Goal: Check status: Check status

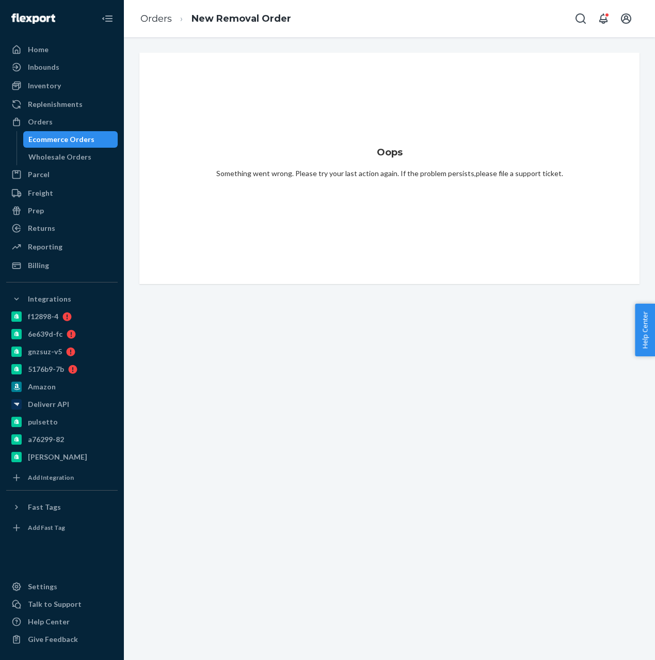
click at [42, 14] on img at bounding box center [33, 18] width 44 height 10
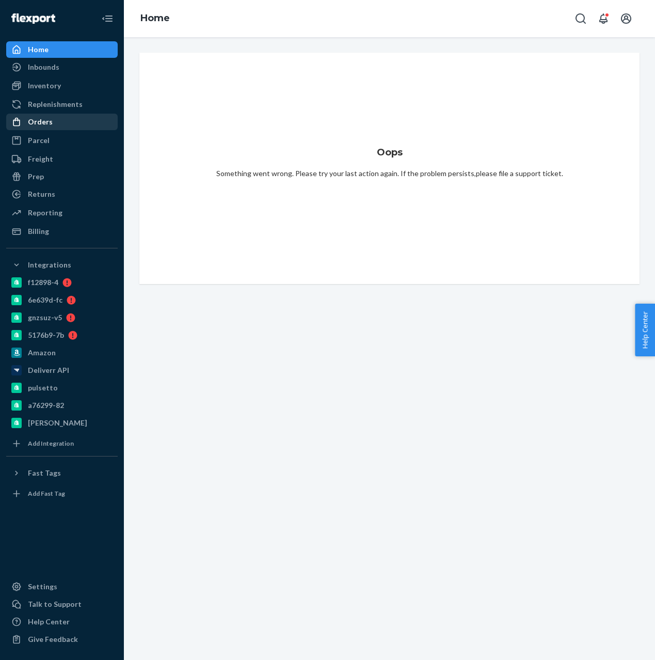
click at [50, 120] on div "Orders" at bounding box center [40, 122] width 25 height 10
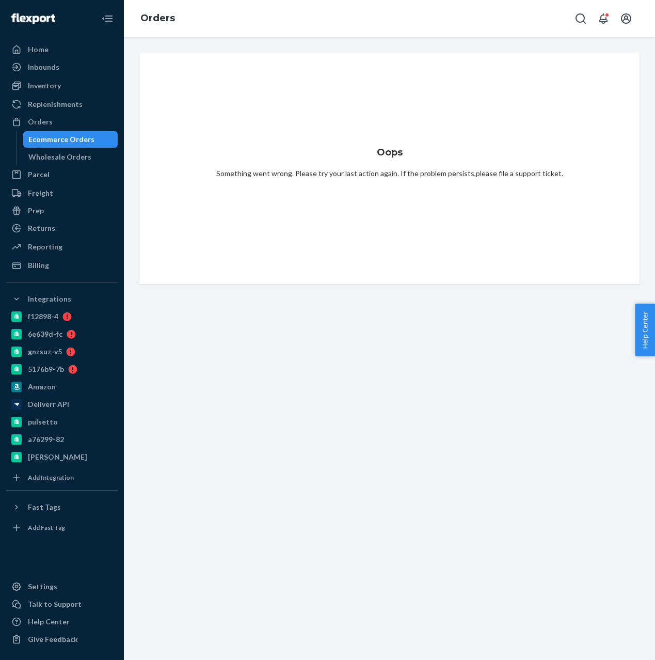
click at [49, 145] on div "Ecommerce Orders" at bounding box center [70, 139] width 93 height 14
click at [45, 161] on div "Wholesale Orders" at bounding box center [59, 157] width 63 height 10
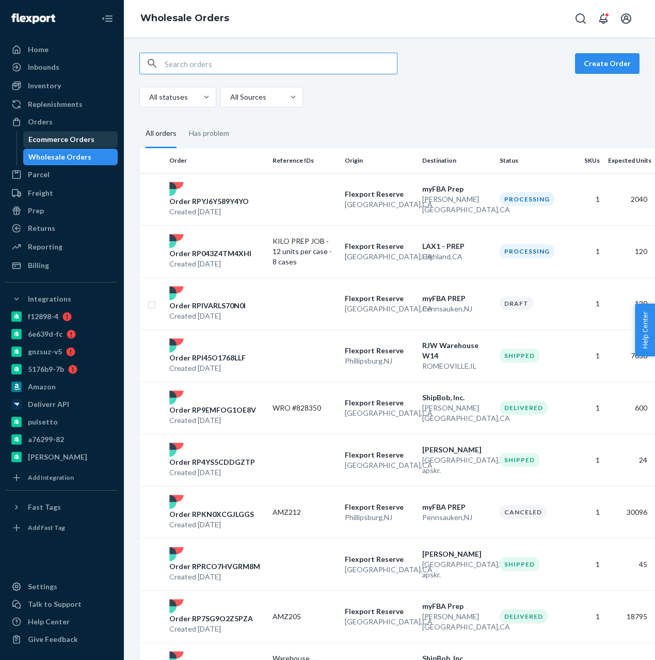
click at [49, 142] on div "Ecommerce Orders" at bounding box center [61, 139] width 66 height 10
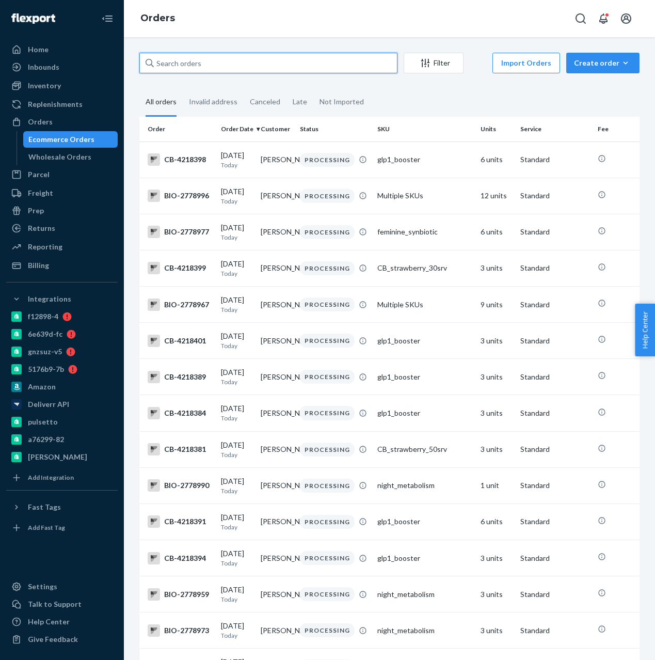
click at [162, 71] on input "text" at bounding box center [268, 63] width 258 height 21
paste input "137150252"
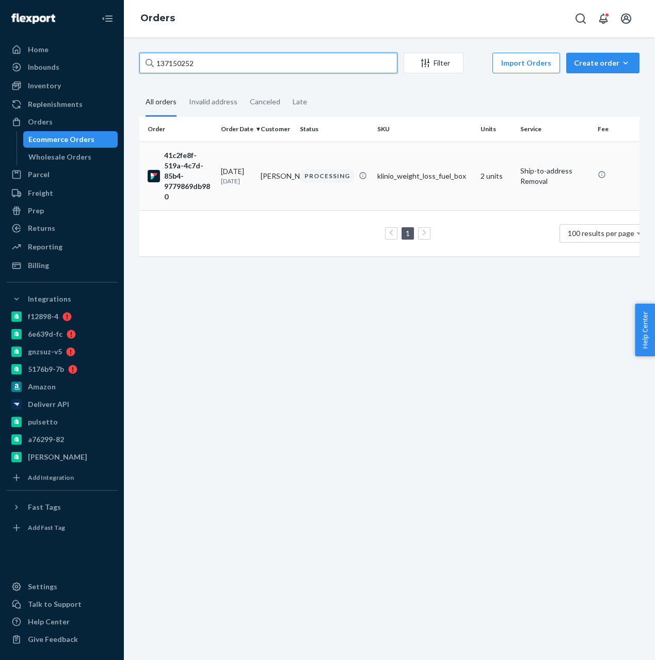
type input "137150252"
click at [247, 169] on div "[DATE] [DATE]" at bounding box center [236, 175] width 31 height 19
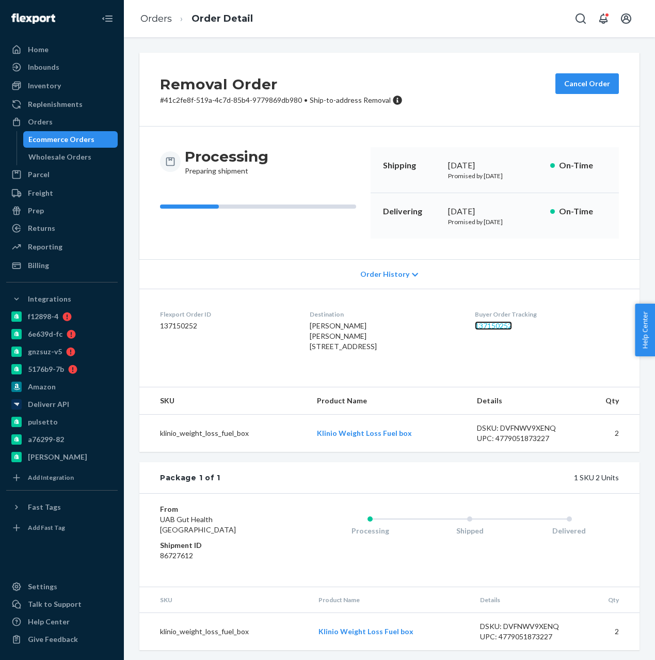
click at [503, 327] on link "137150252" at bounding box center [493, 325] width 37 height 9
click at [60, 66] on div "Inbounds" at bounding box center [61, 67] width 109 height 14
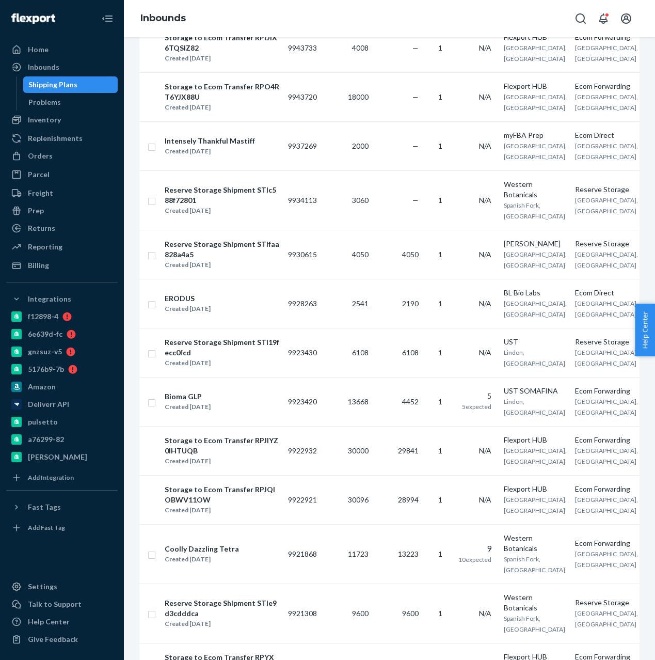
scroll to position [1721, 0]
click at [398, 229] on td "—" at bounding box center [398, 198] width 50 height 59
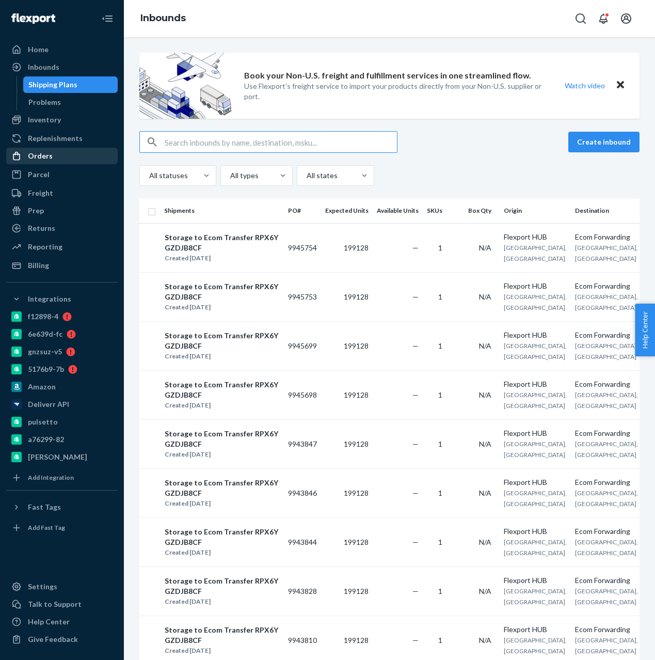
click at [50, 151] on div "Orders" at bounding box center [40, 156] width 25 height 10
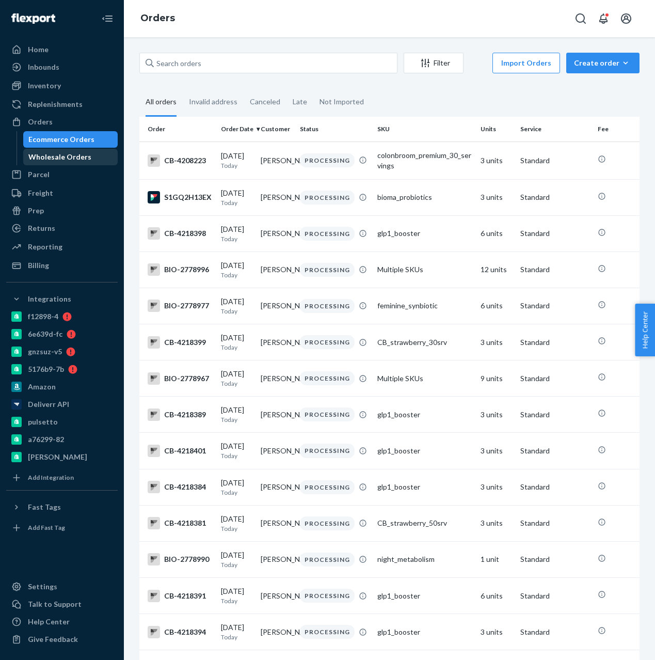
click at [49, 153] on div "Wholesale Orders" at bounding box center [59, 157] width 63 height 10
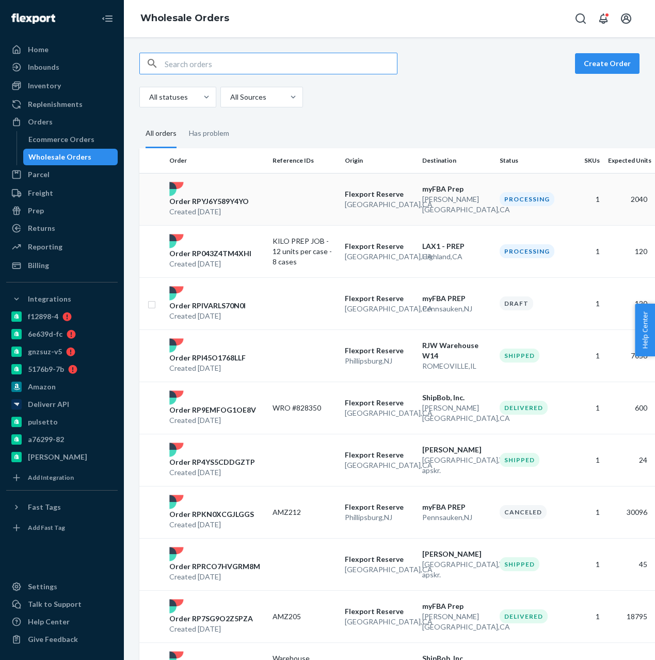
click at [293, 197] on td at bounding box center [304, 199] width 72 height 52
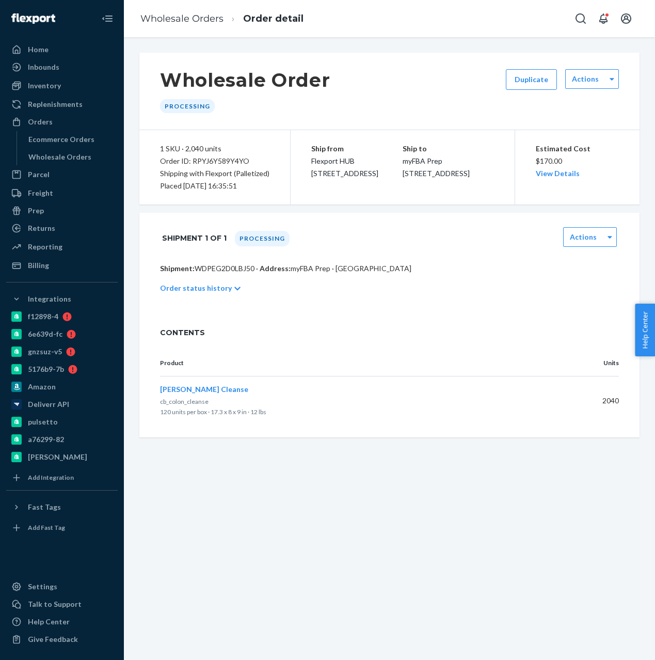
click at [186, 293] on div "Order status history" at bounding box center [389, 288] width 459 height 29
